Goal: Transaction & Acquisition: Purchase product/service

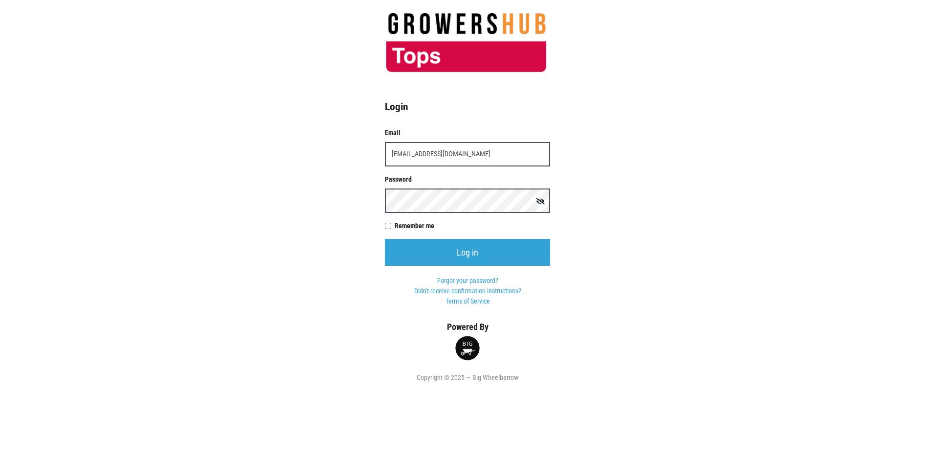
type input "t00599p0@topsmarkets.com"
click at [385, 239] on input "Log in" at bounding box center [467, 252] width 165 height 27
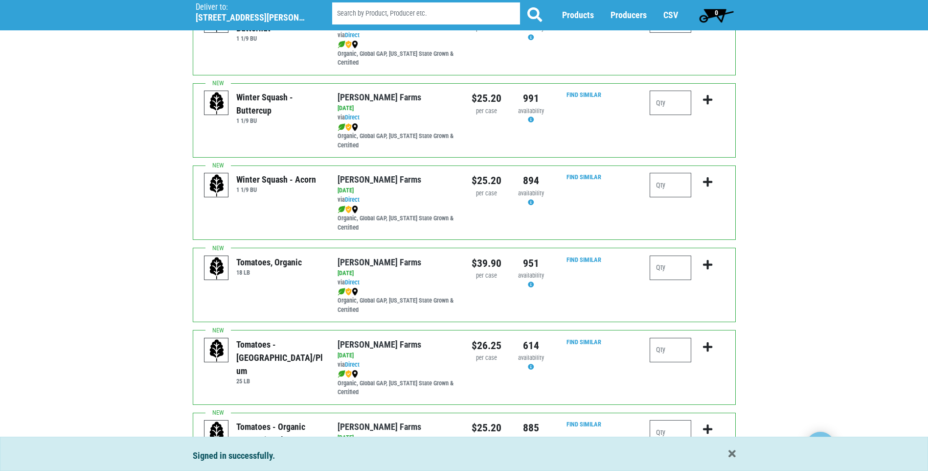
scroll to position [489, 0]
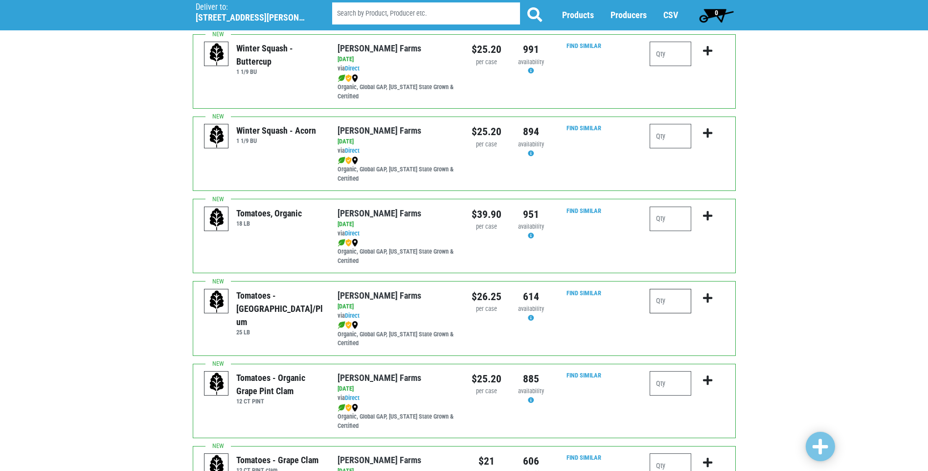
click at [662, 299] on input "number" at bounding box center [671, 301] width 42 height 24
type input "1"
click at [708, 296] on icon "submit" at bounding box center [707, 298] width 9 height 11
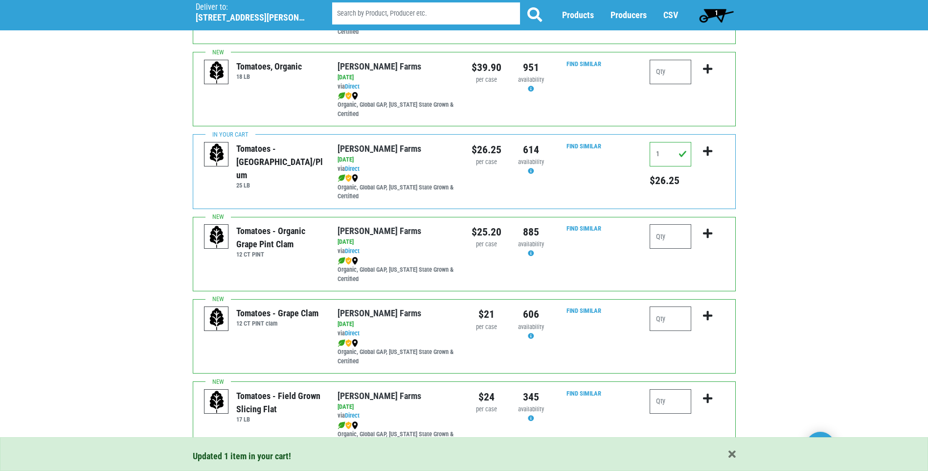
scroll to position [685, 0]
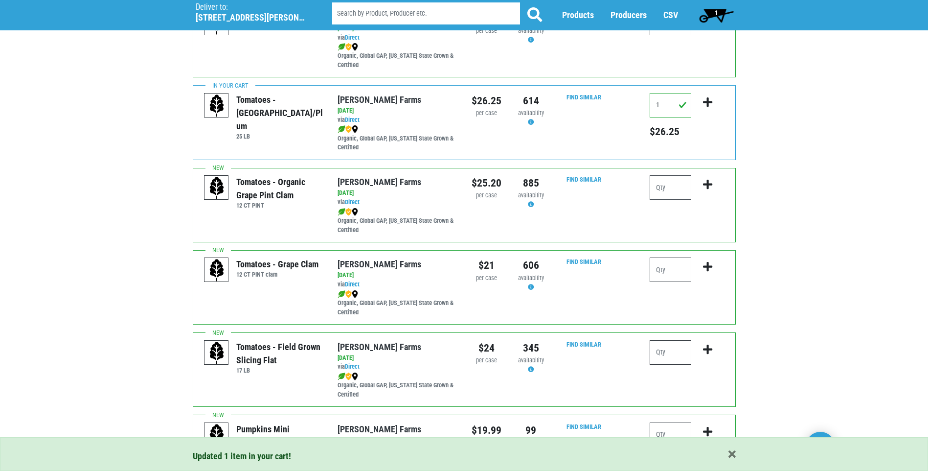
click at [658, 351] on input "number" at bounding box center [671, 352] width 42 height 24
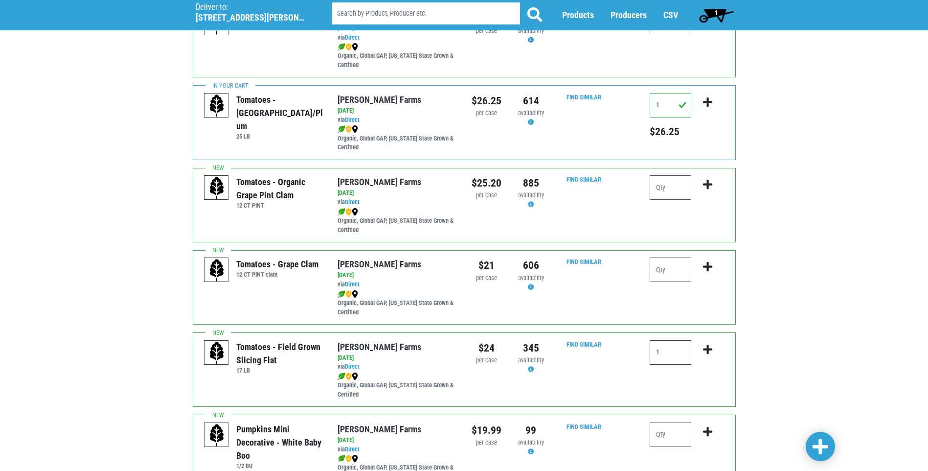
type input "1"
click at [709, 351] on icon "submit" at bounding box center [707, 349] width 9 height 11
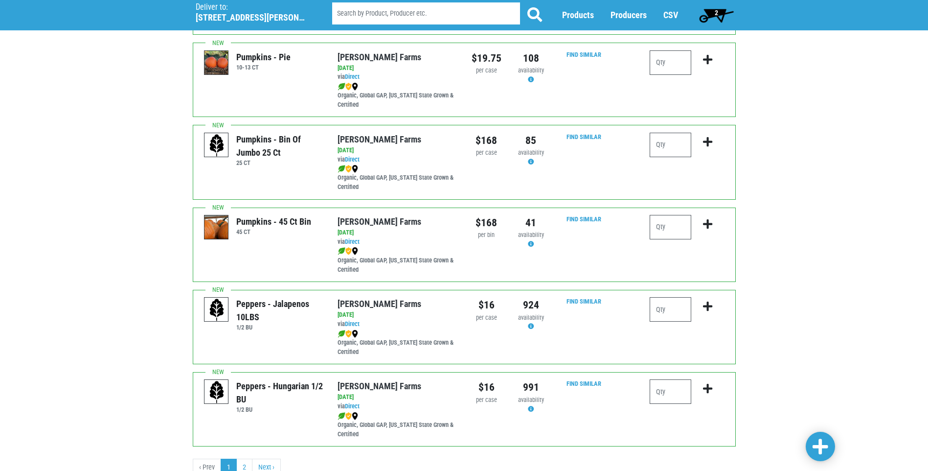
scroll to position [1341, 0]
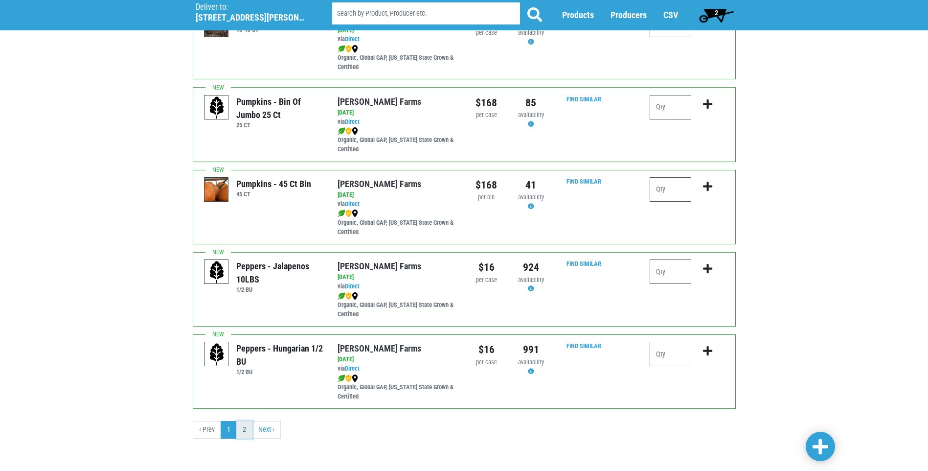
click at [246, 428] on link "2" at bounding box center [244, 430] width 16 height 18
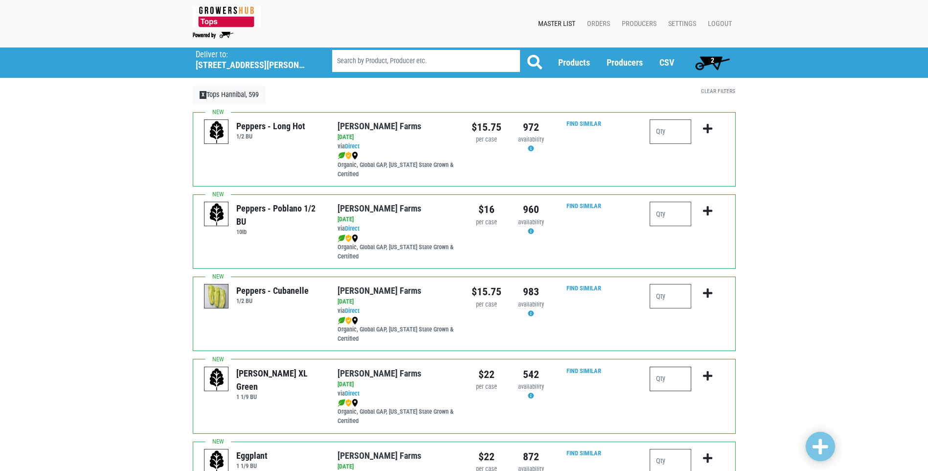
click at [659, 380] on input "number" at bounding box center [671, 378] width 42 height 24
type input "1"
click at [707, 376] on icon "submit" at bounding box center [707, 375] width 9 height 11
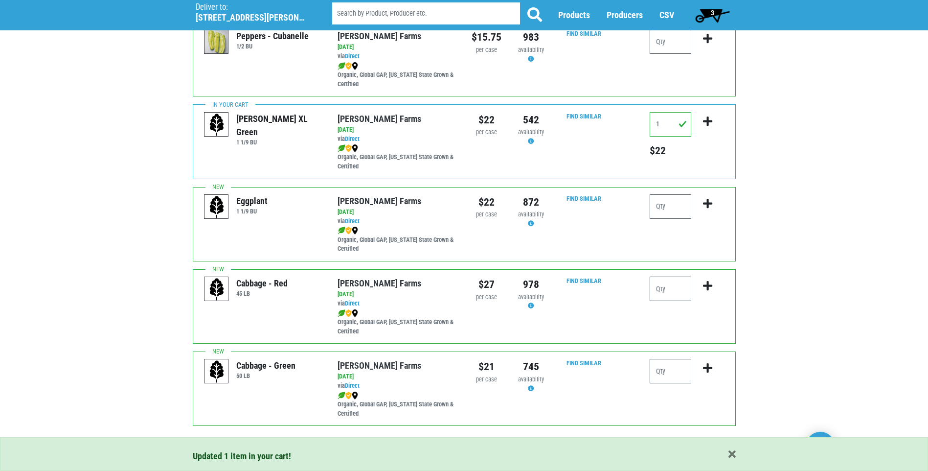
scroll to position [271, 0]
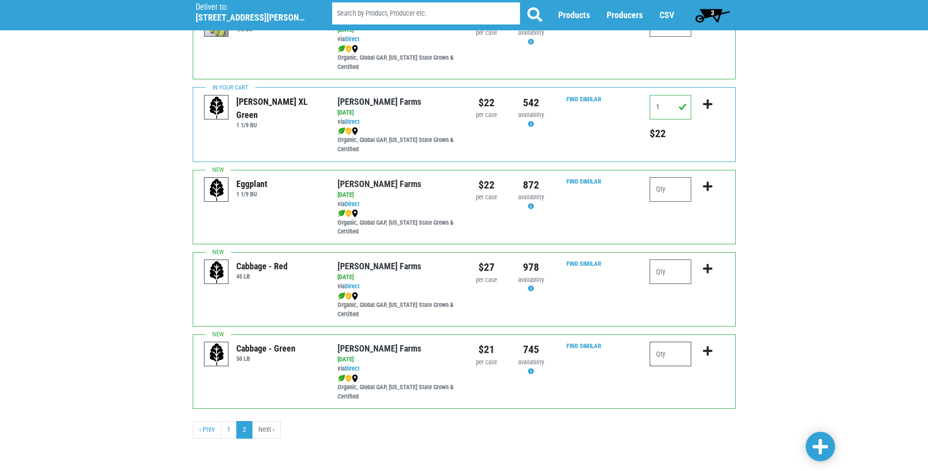
click at [660, 353] on input "number" at bounding box center [671, 353] width 42 height 24
type input "1"
click at [709, 350] on icon "submit" at bounding box center [707, 350] width 9 height 11
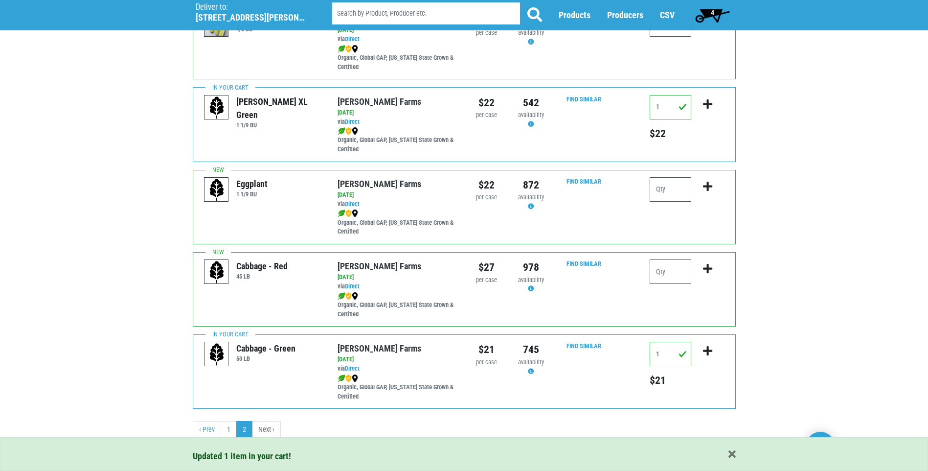
click at [709, 12] on span "4" at bounding box center [713, 15] width 44 height 20
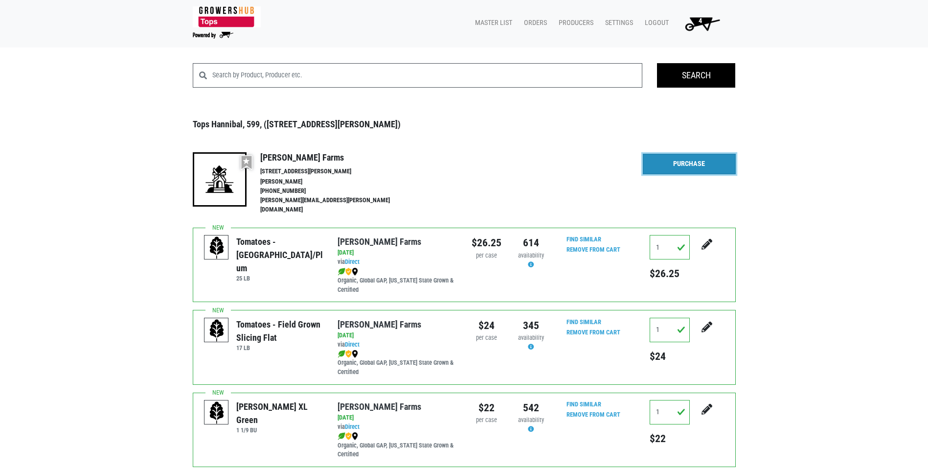
click at [690, 159] on link "Purchase" at bounding box center [689, 164] width 93 height 21
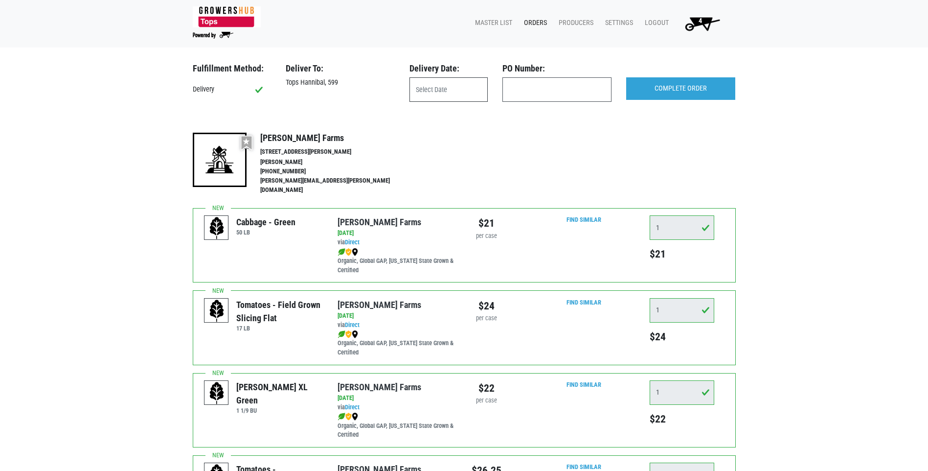
click at [420, 84] on input "text" at bounding box center [448, 89] width 78 height 24
click at [484, 220] on span "1" at bounding box center [484, 218] width 19 height 19
type input "[DATE]"
click at [669, 87] on input "COMPLETE ORDER" at bounding box center [680, 88] width 109 height 23
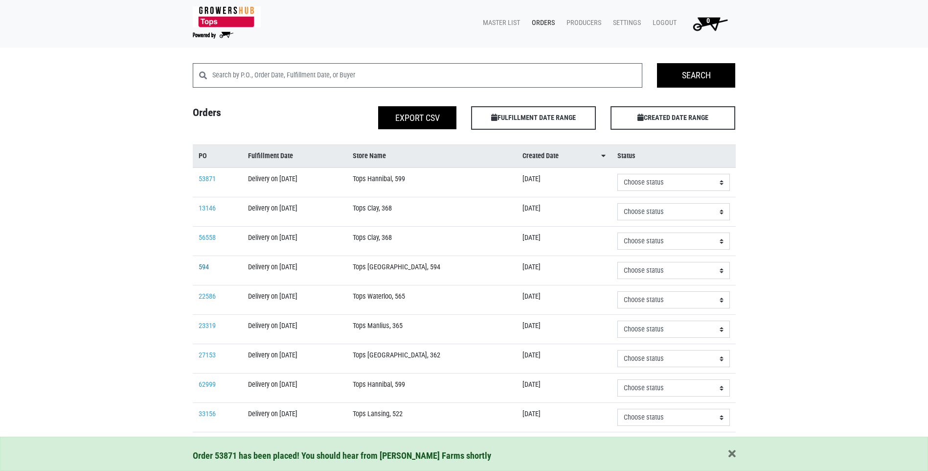
click at [203, 267] on link "594" at bounding box center [204, 267] width 10 height 8
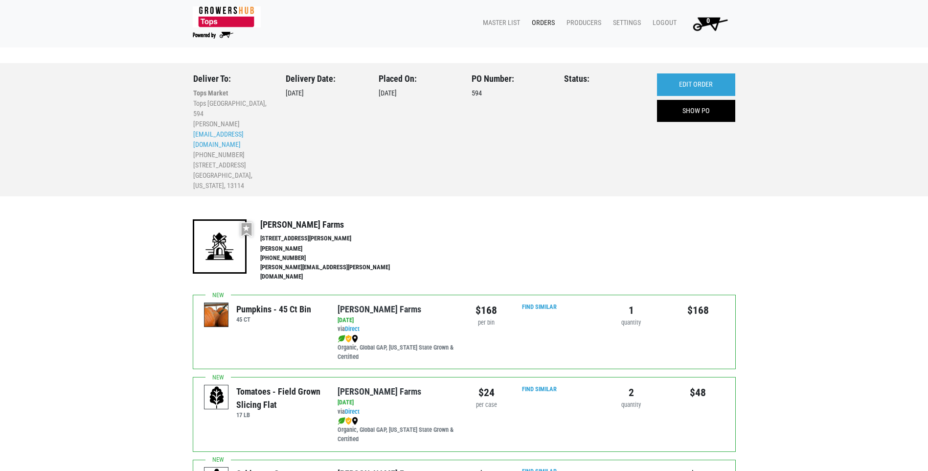
click at [547, 25] on link "Orders" at bounding box center [541, 23] width 35 height 19
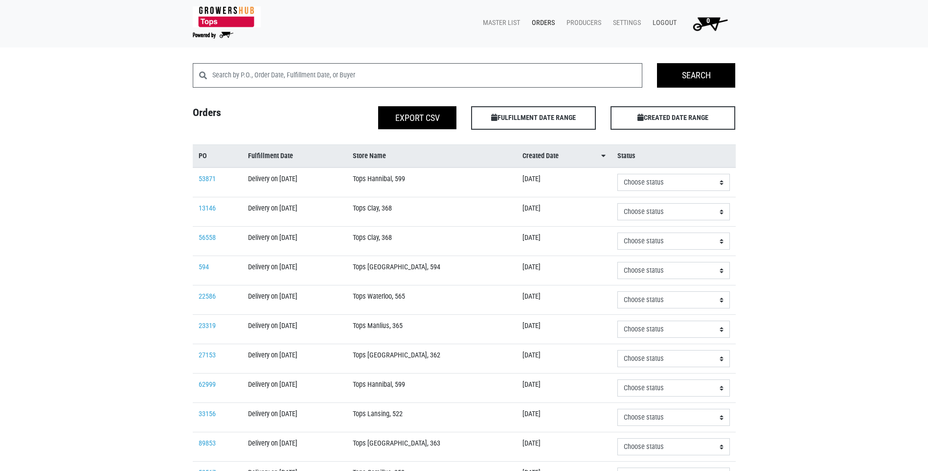
click at [663, 23] on link "Logout" at bounding box center [663, 23] width 36 height 19
